Goal: Information Seeking & Learning: Learn about a topic

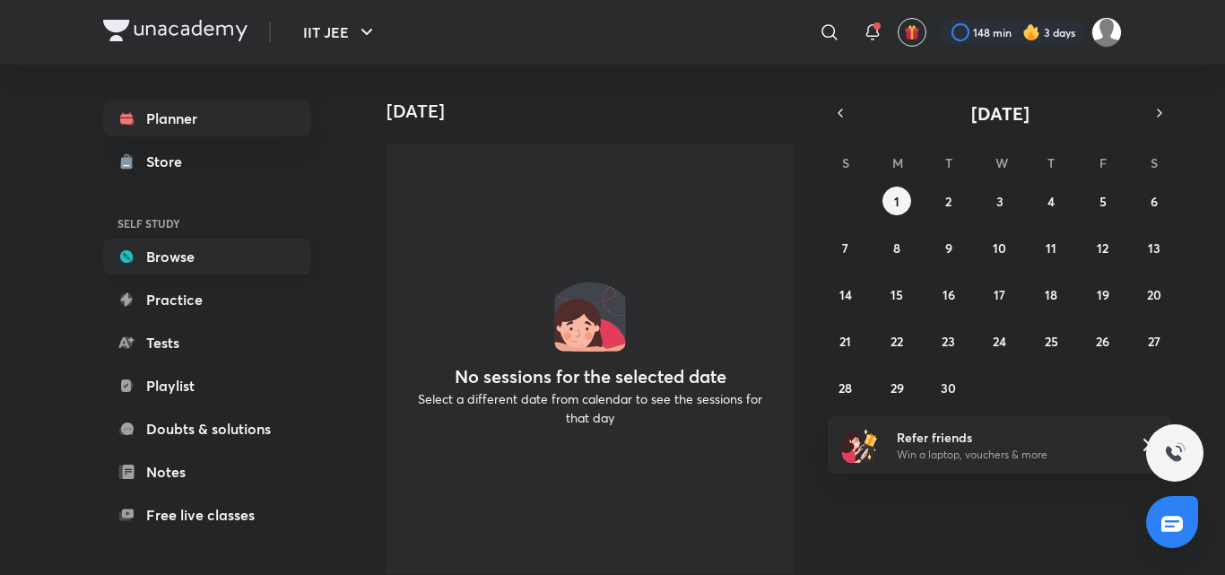
click at [221, 264] on link "Browse" at bounding box center [207, 256] width 208 height 36
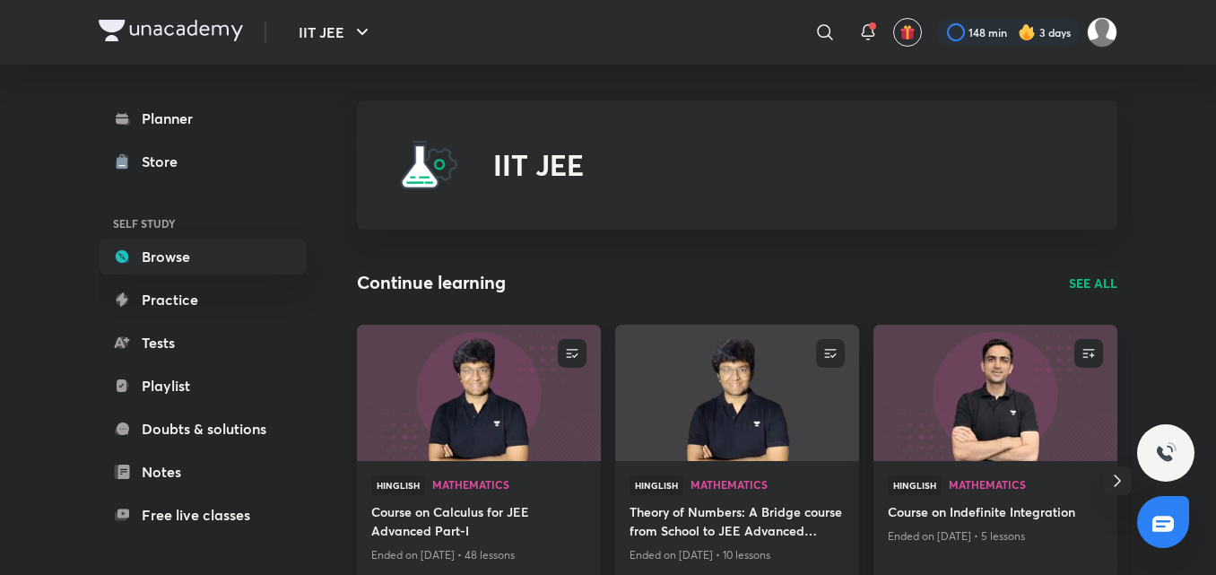
click at [476, 528] on h4 "Course on Calculus for JEE Advanced Part-I" at bounding box center [478, 522] width 215 height 41
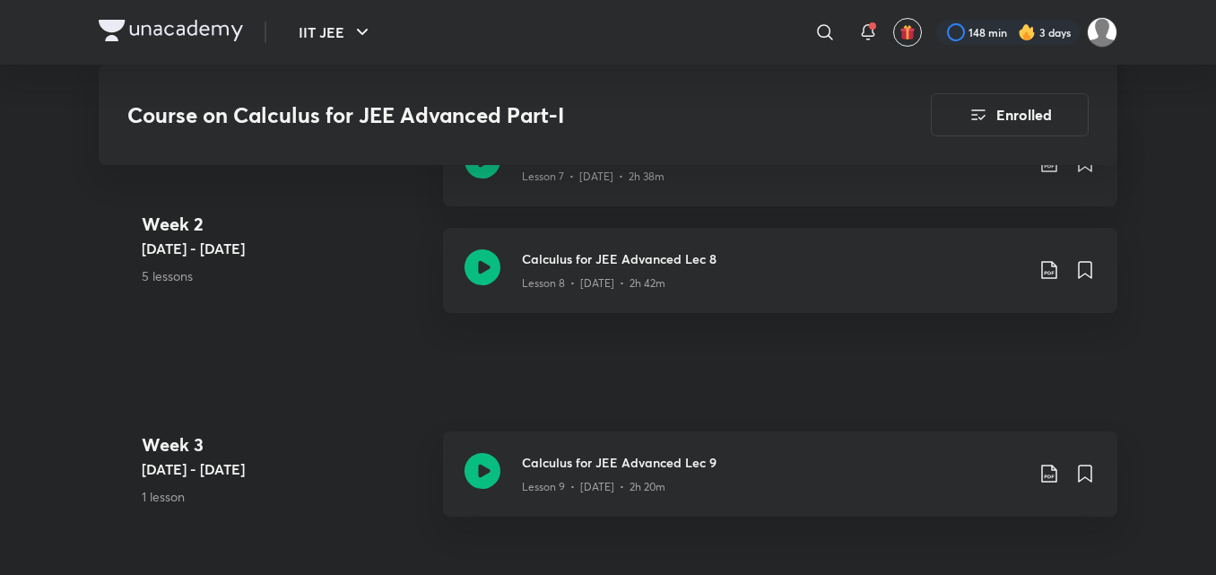
scroll to position [1566, 0]
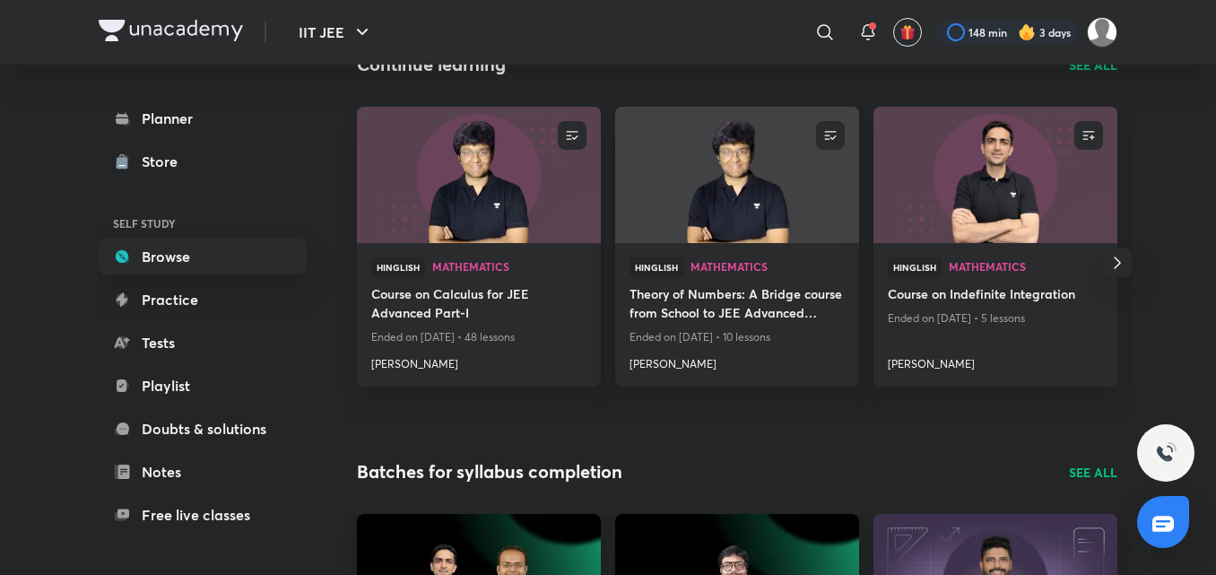
scroll to position [57, 0]
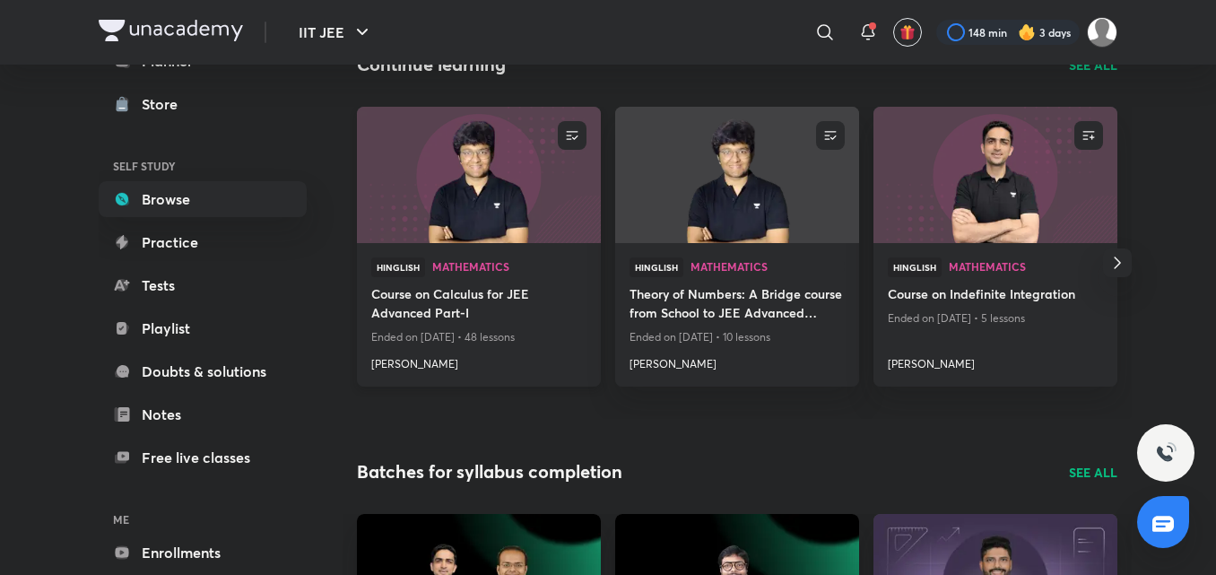
click at [429, 364] on h4 "[PERSON_NAME]" at bounding box center [478, 360] width 215 height 23
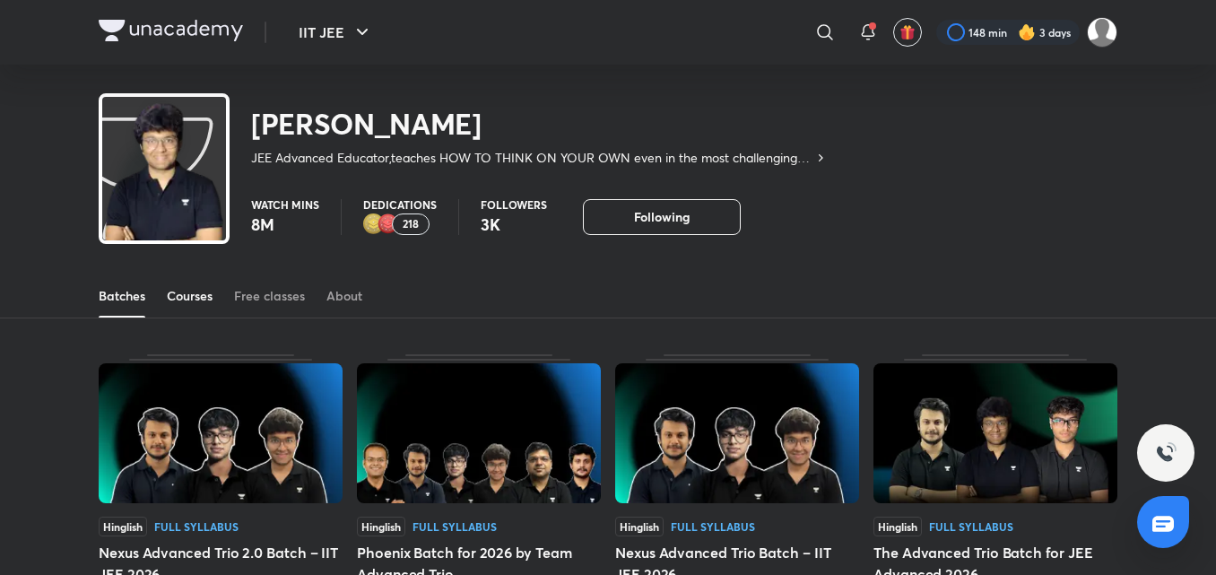
click at [170, 299] on div "Courses" at bounding box center [190, 296] width 46 height 18
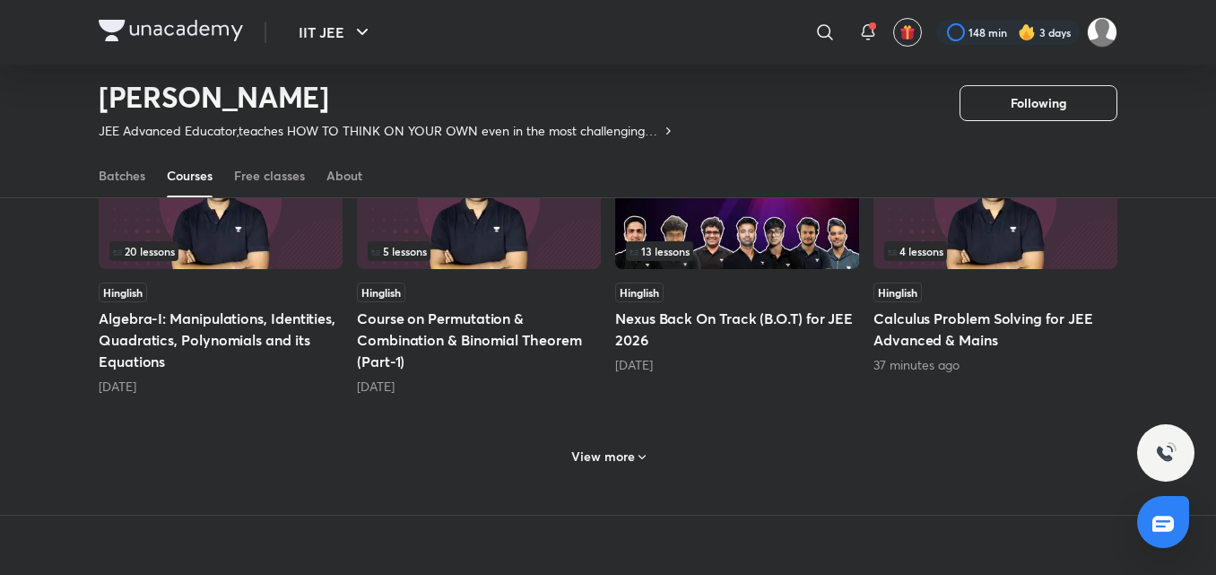
scroll to position [848, 0]
click at [614, 456] on h6 "View more" at bounding box center [603, 455] width 64 height 18
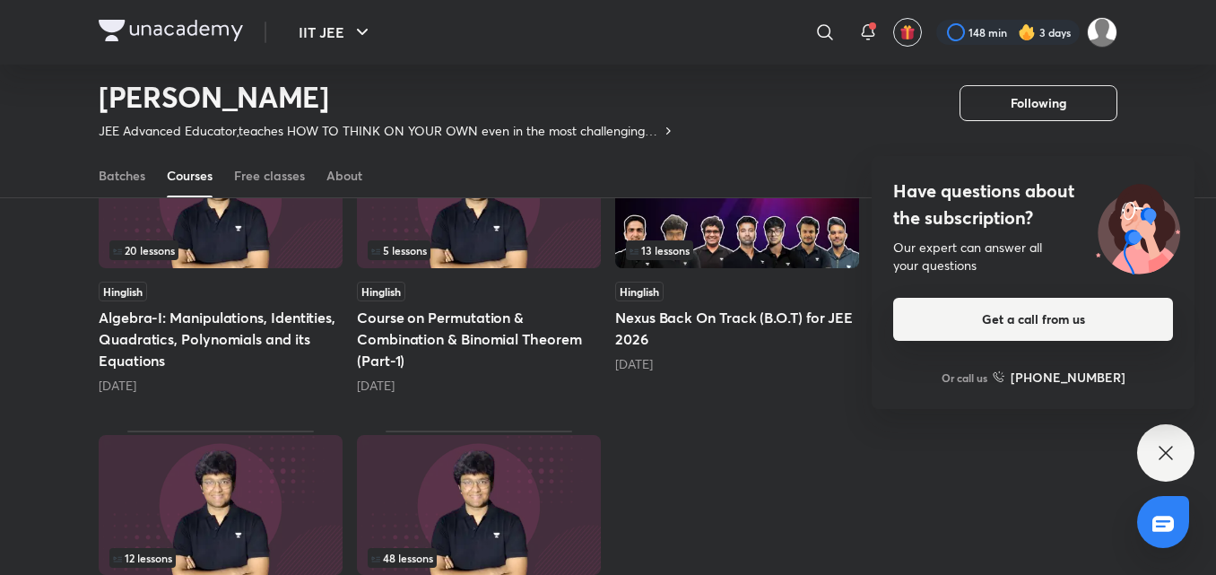
click at [995, 319] on button "Get a call from us" at bounding box center [1033, 319] width 280 height 43
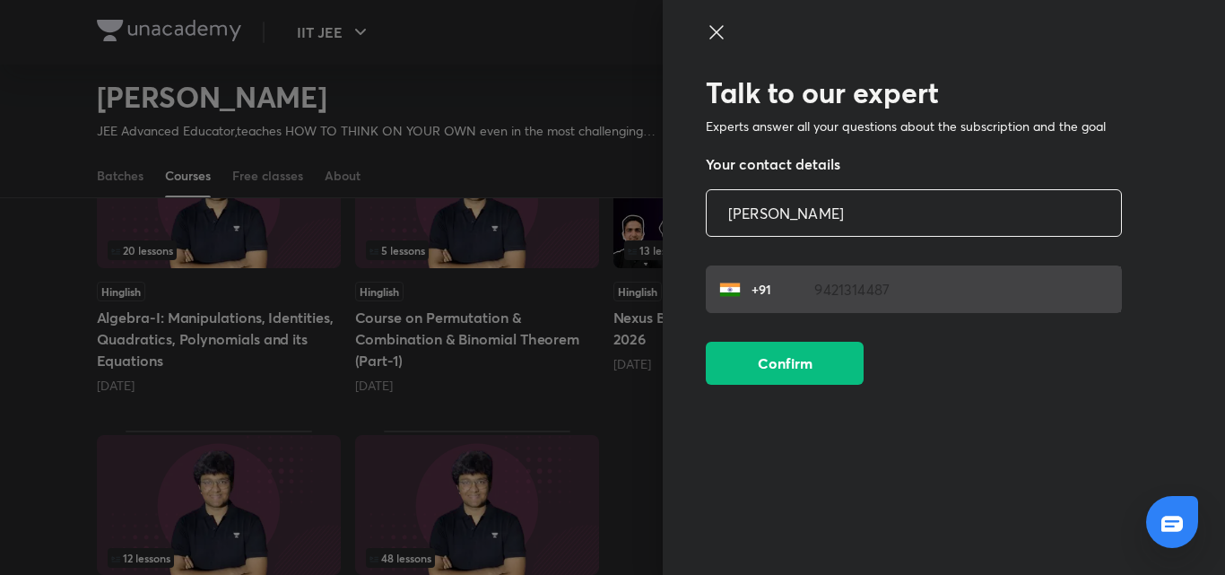
click at [706, 33] on icon at bounding box center [716, 33] width 22 height 22
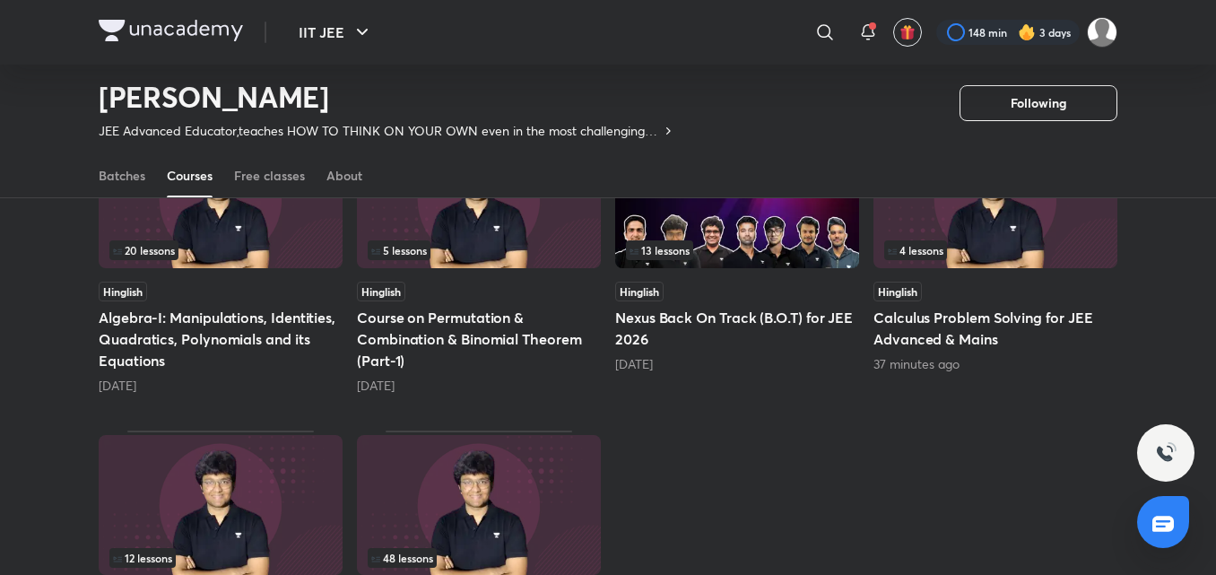
click at [966, 325] on h5 "Calculus Problem Solving for JEE Advanced & Mains" at bounding box center [995, 328] width 244 height 43
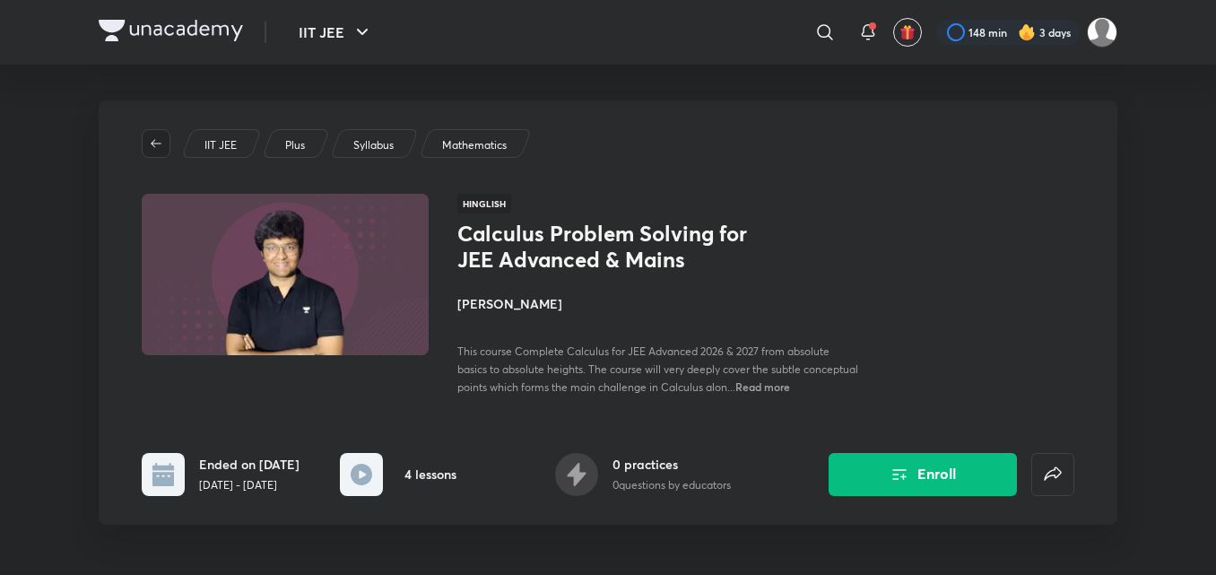
click at [143, 145] on span "button" at bounding box center [156, 143] width 27 height 14
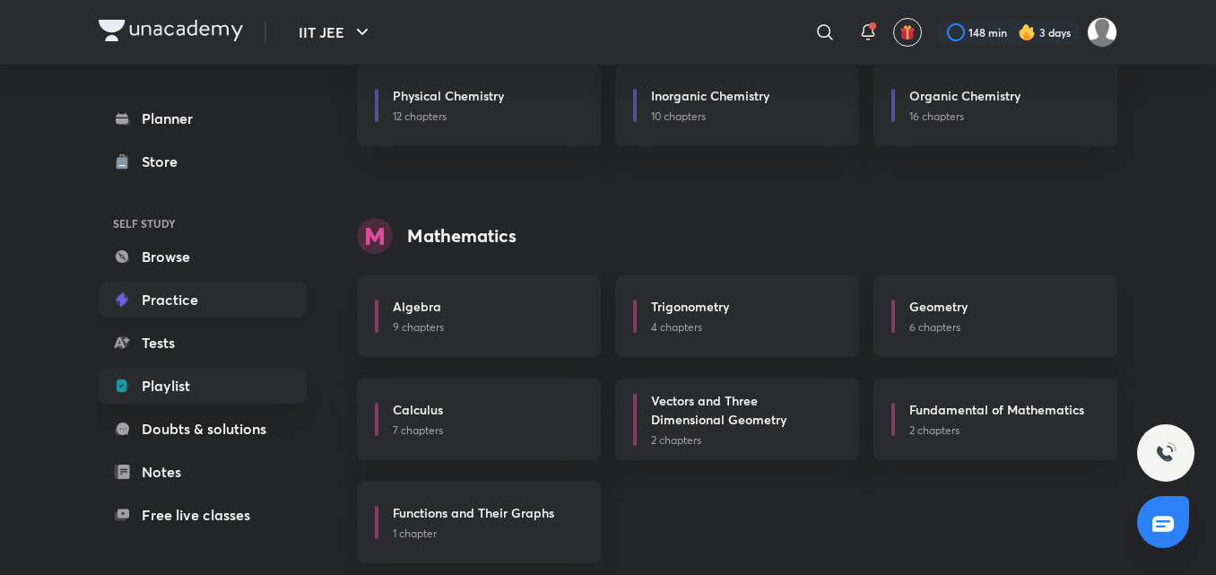
scroll to position [724, 0]
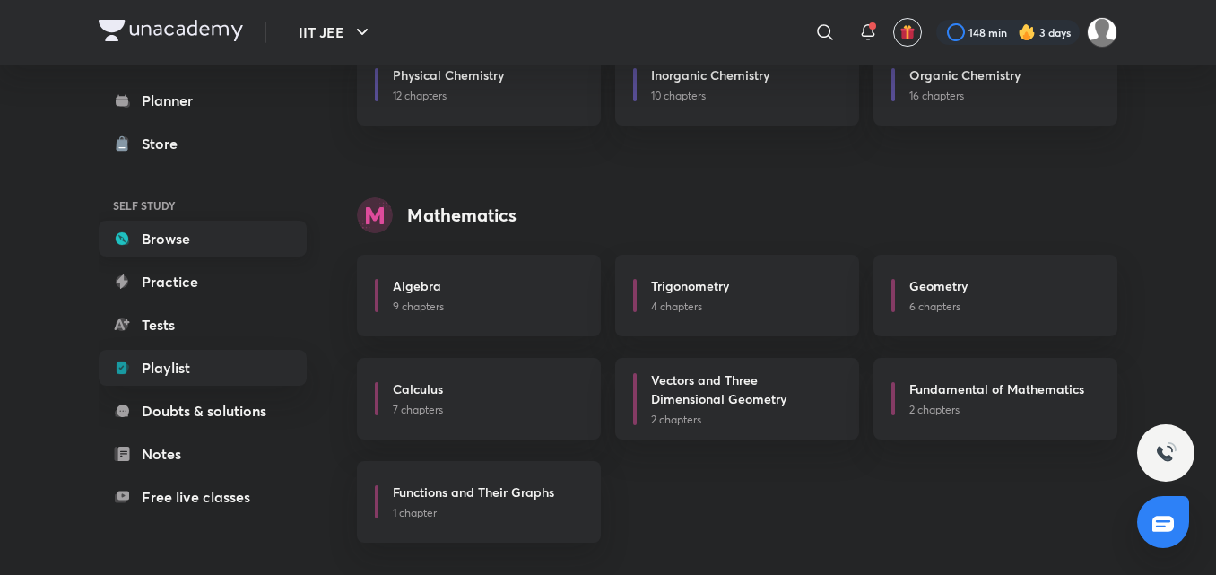
click at [195, 244] on link "Browse" at bounding box center [203, 239] width 208 height 36
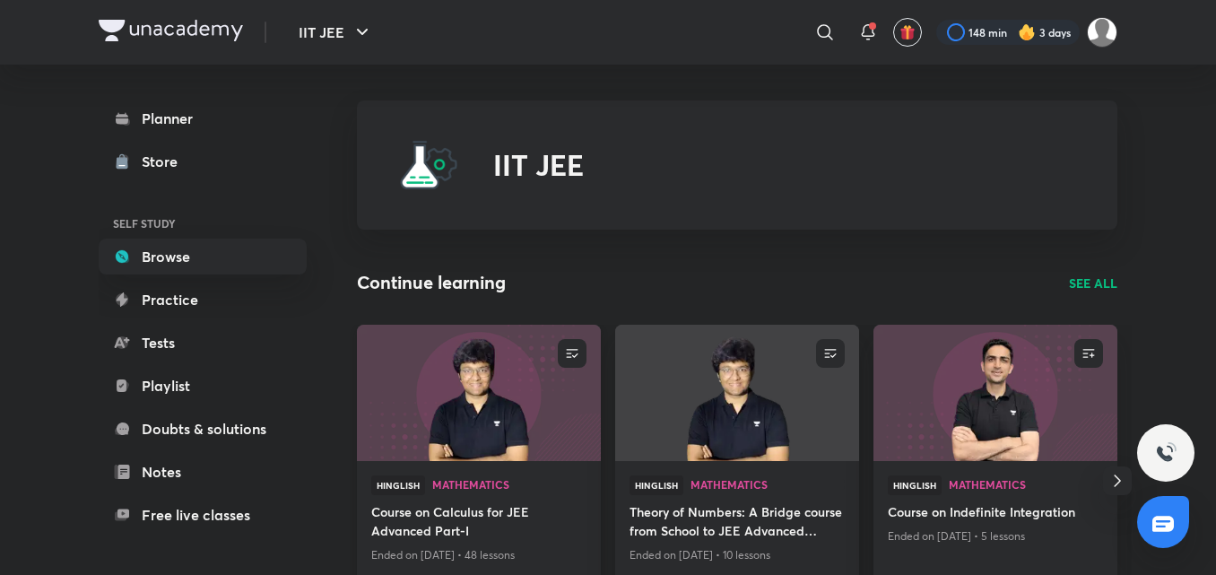
click at [431, 533] on h4 "Course on Calculus for JEE Advanced Part-I" at bounding box center [478, 522] width 215 height 41
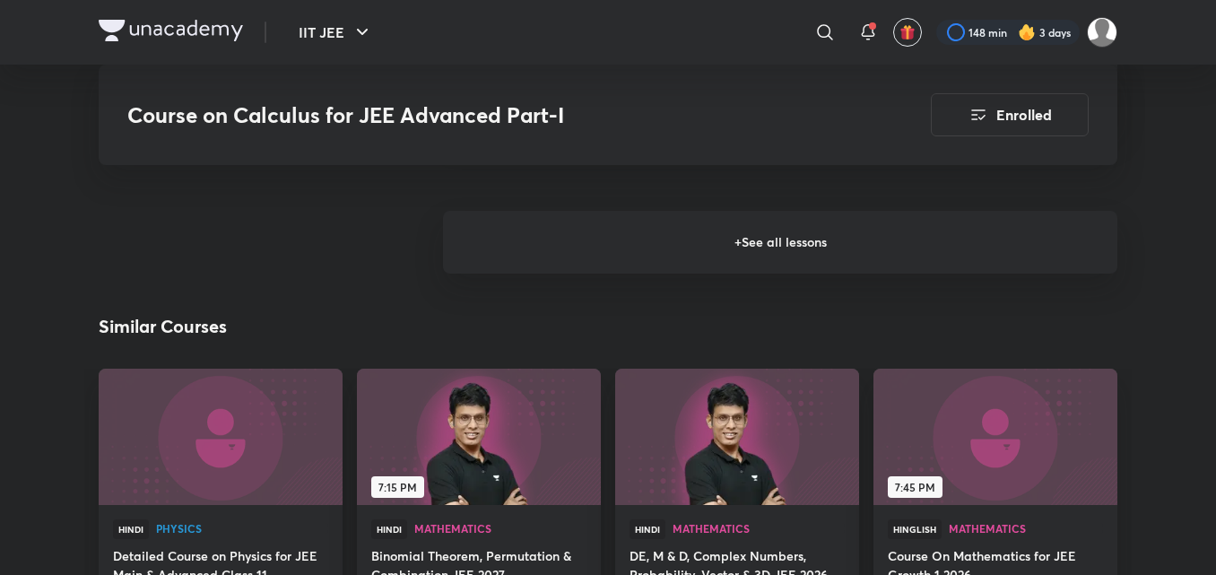
scroll to position [2239, 0]
click at [610, 218] on h6 "+ See all lessons" at bounding box center [780, 240] width 674 height 63
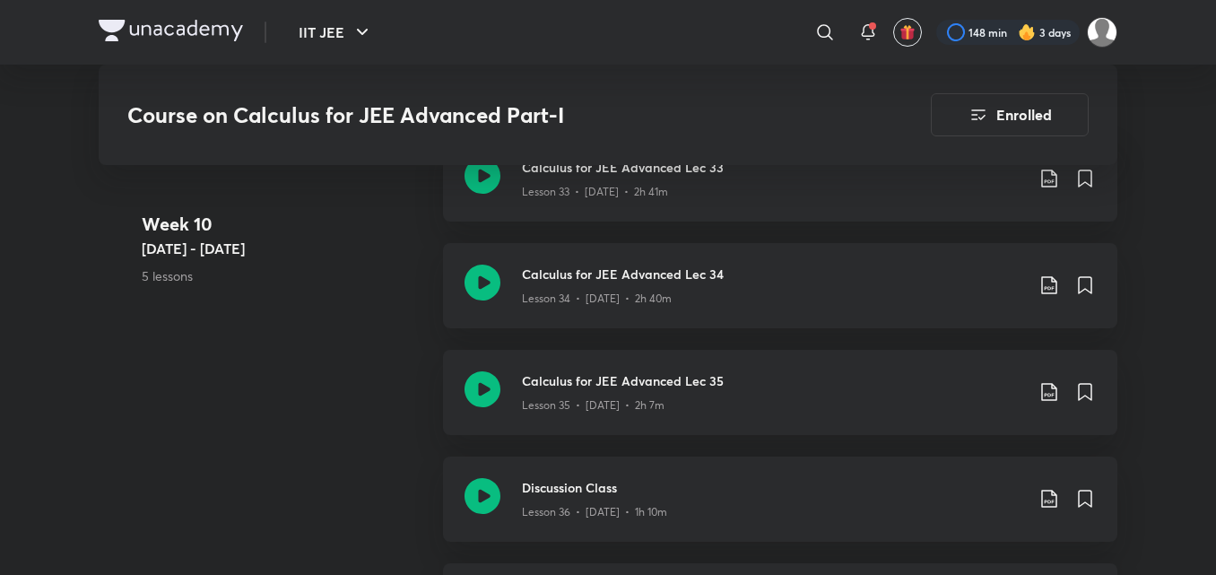
scroll to position [5385, 0]
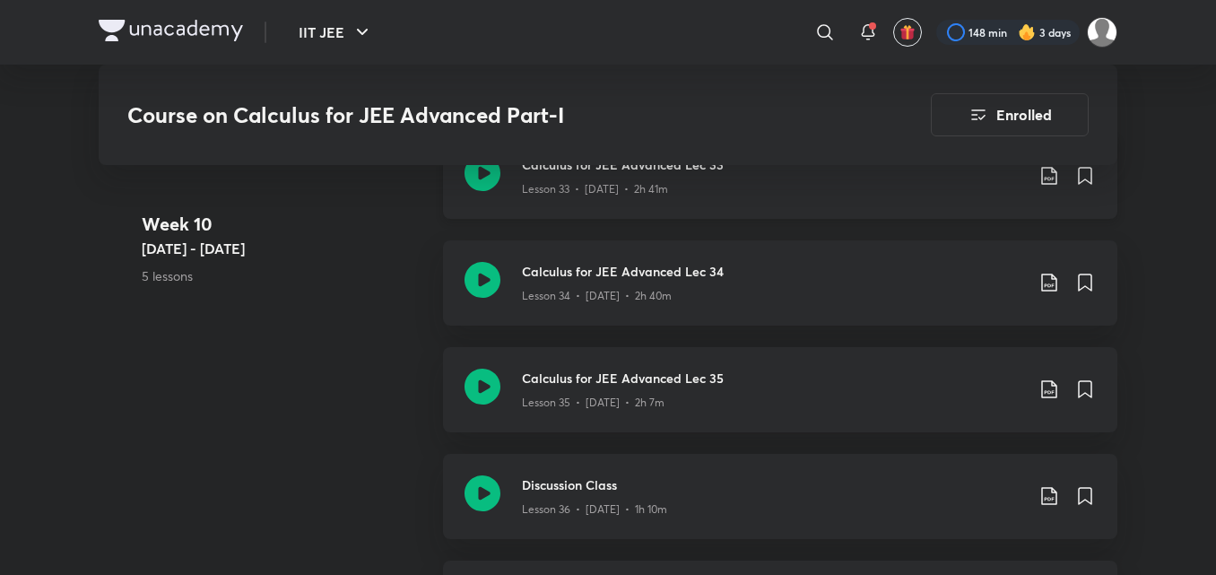
click at [514, 178] on div "Calculus for JEE Advanced Lec 33 Lesson 33 • Jul 28 • 2h 41m" at bounding box center [780, 176] width 674 height 85
click at [571, 276] on h3 "Calculus for JEE Advanced Lec 34" at bounding box center [773, 271] width 502 height 19
